Goal: Find contact information: Find contact information

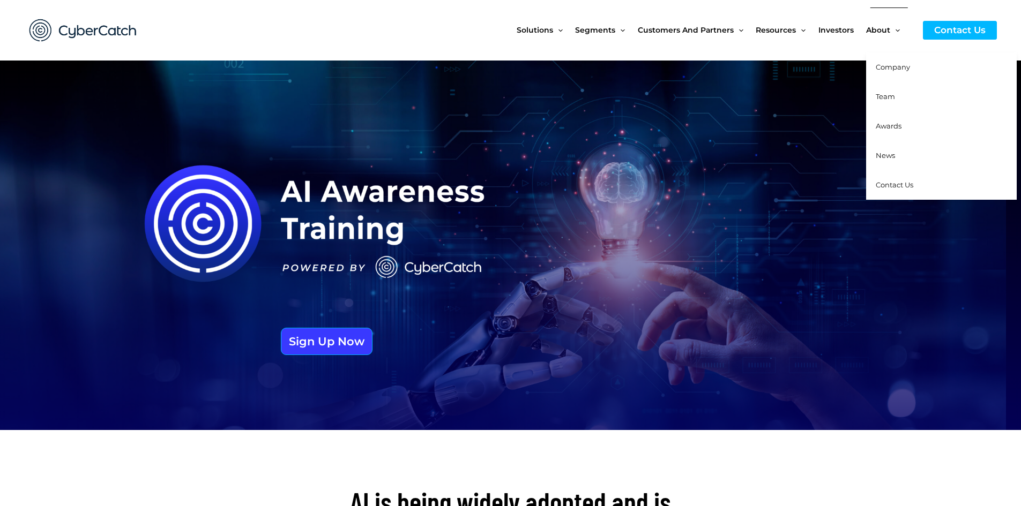
click at [890, 94] on span "Team" at bounding box center [885, 96] width 19 height 9
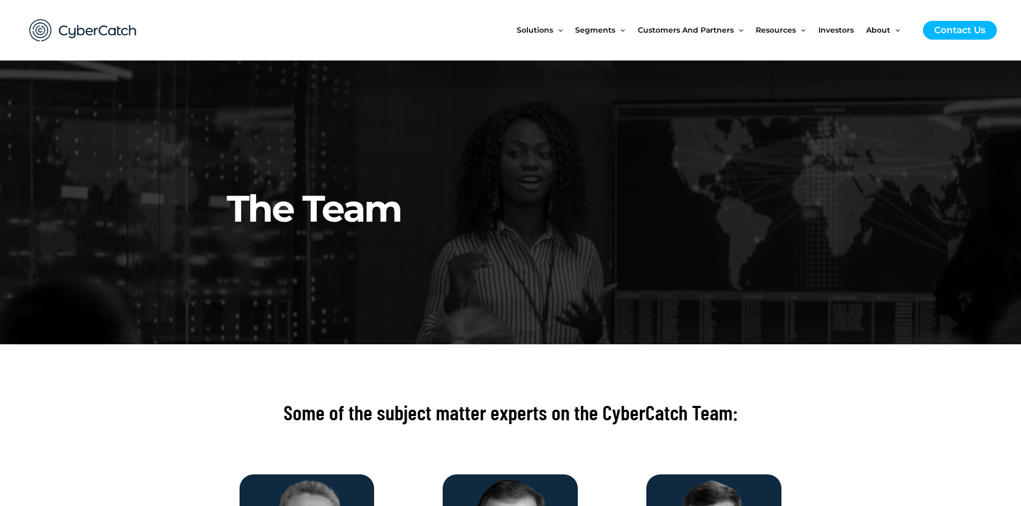
scroll to position [250, 0]
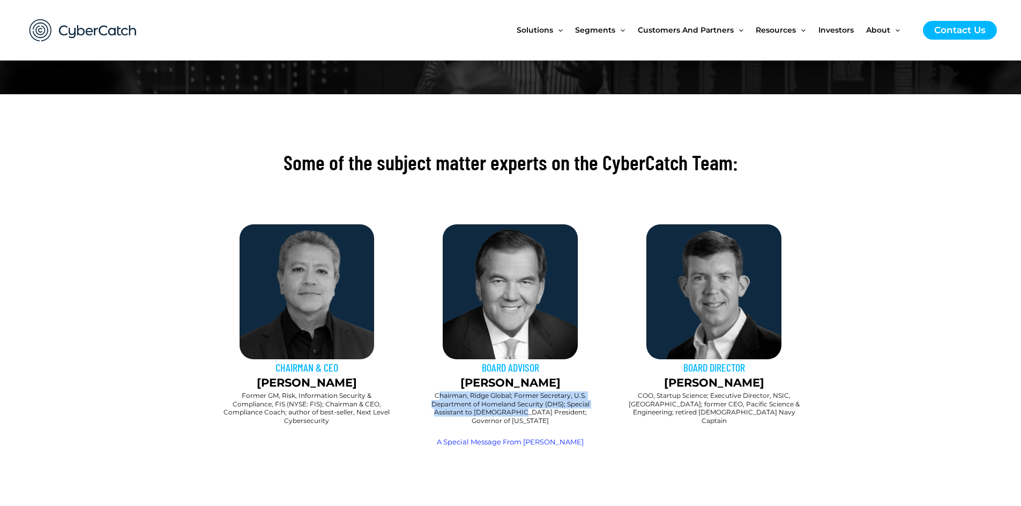
drag, startPoint x: 422, startPoint y: 208, endPoint x: 457, endPoint y: 304, distance: 102.0
click at [457, 392] on h2 "Chairman, Ridge Global; Former Secretary, U.S. Department of Homeland Security …" at bounding box center [509, 408] width 171 height 33
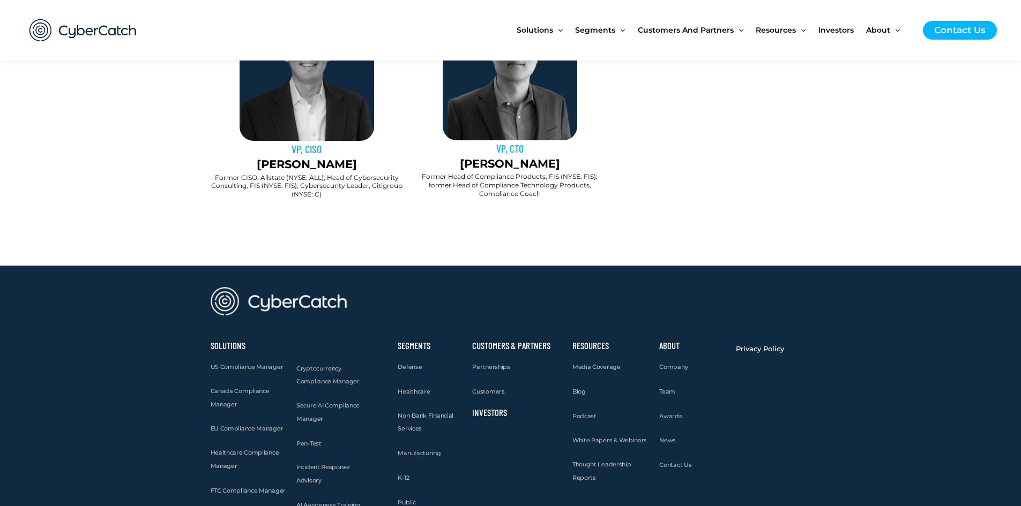
scroll to position [1245, 0]
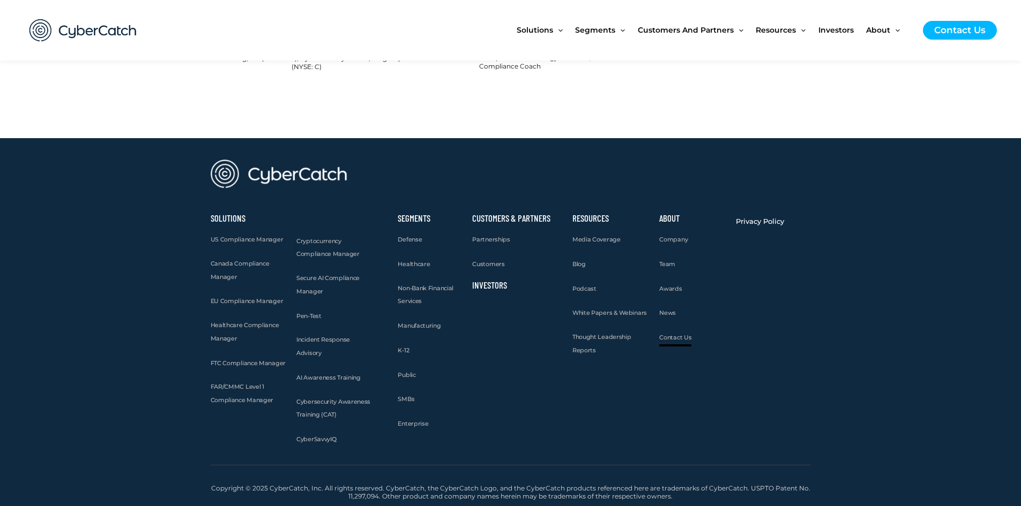
click at [669, 337] on span "Contact Us" at bounding box center [675, 338] width 32 height 8
